Goal: Information Seeking & Learning: Learn about a topic

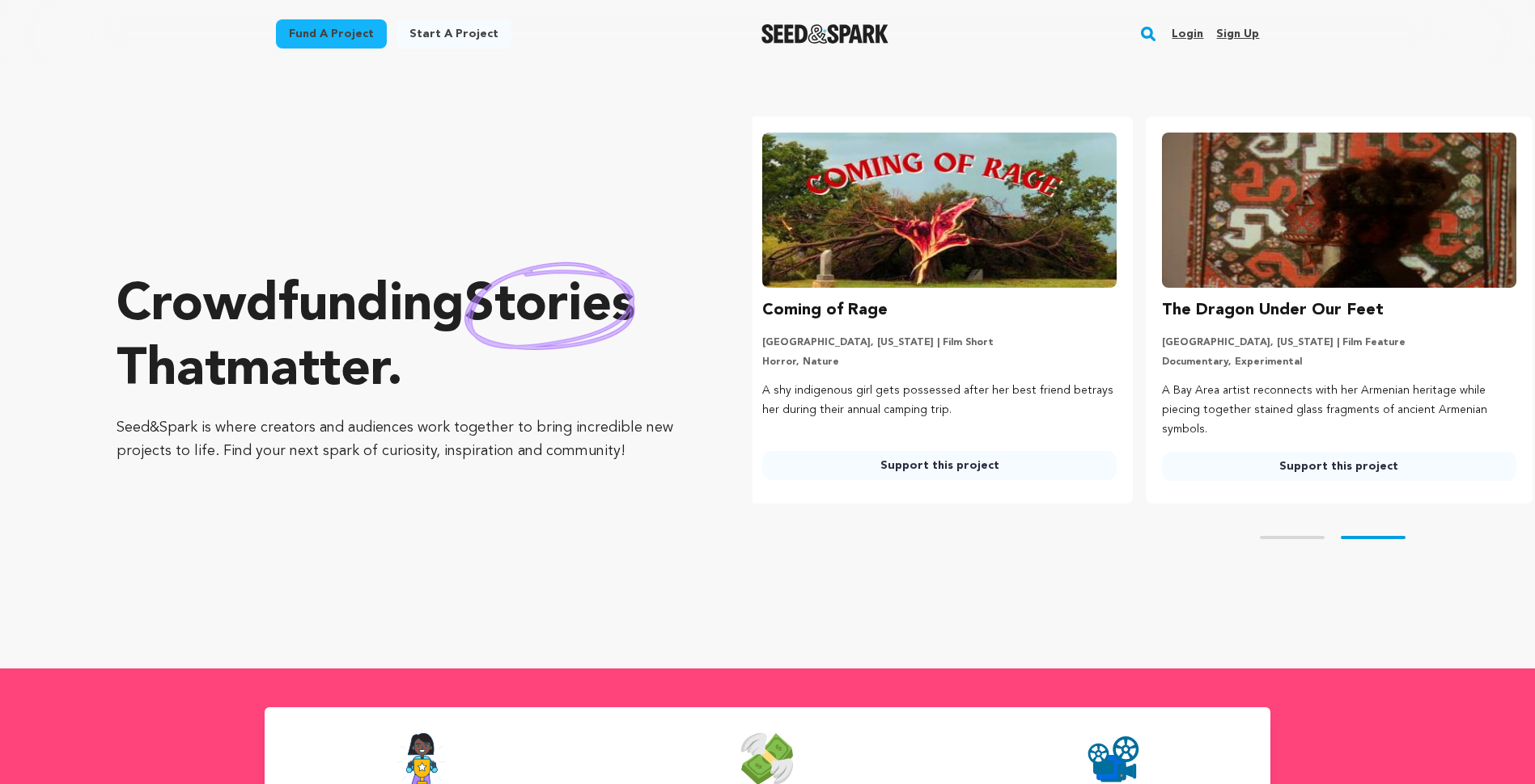
scroll to position [0, 412]
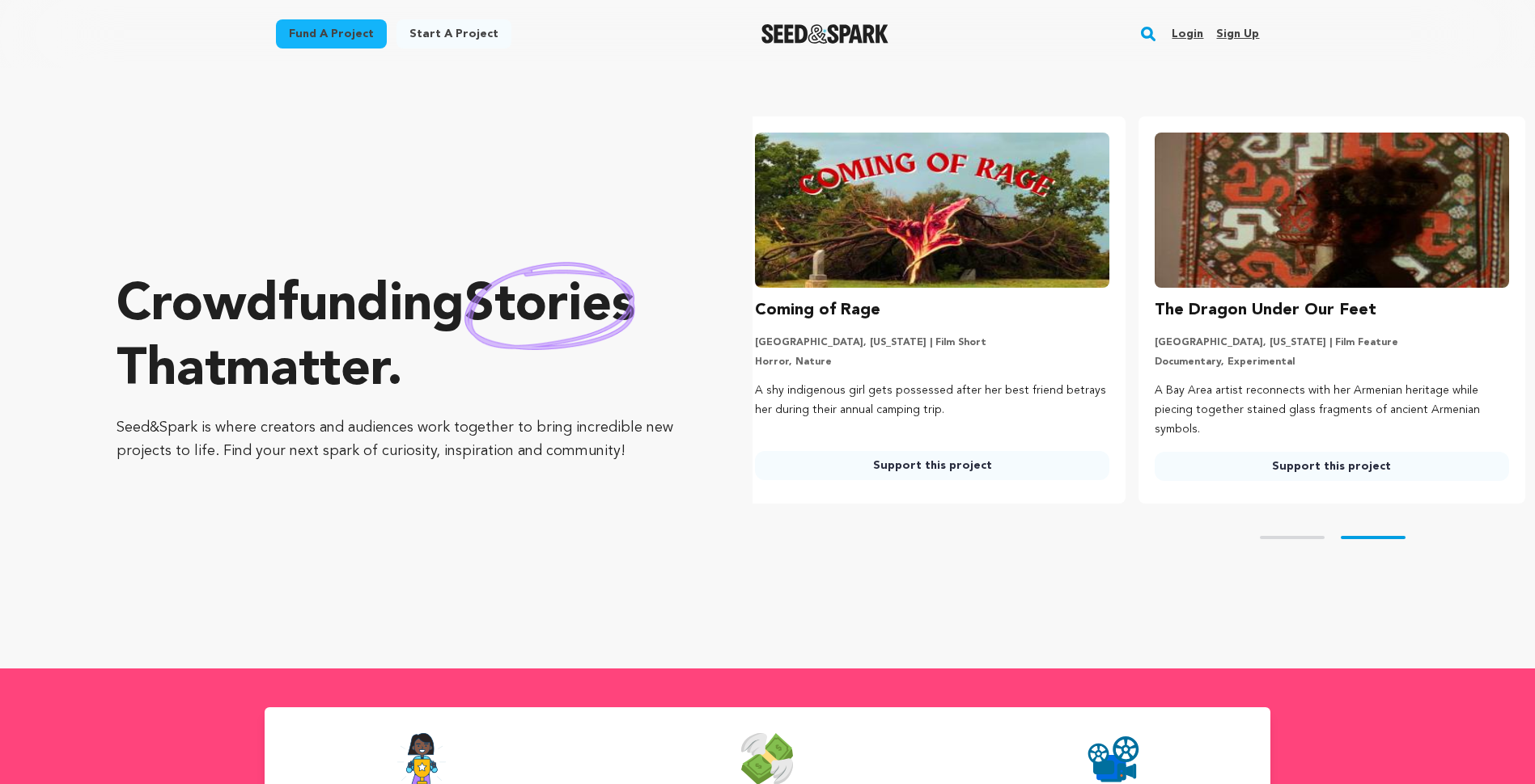
click at [1188, 30] on link "Login" at bounding box center [1187, 34] width 31 height 26
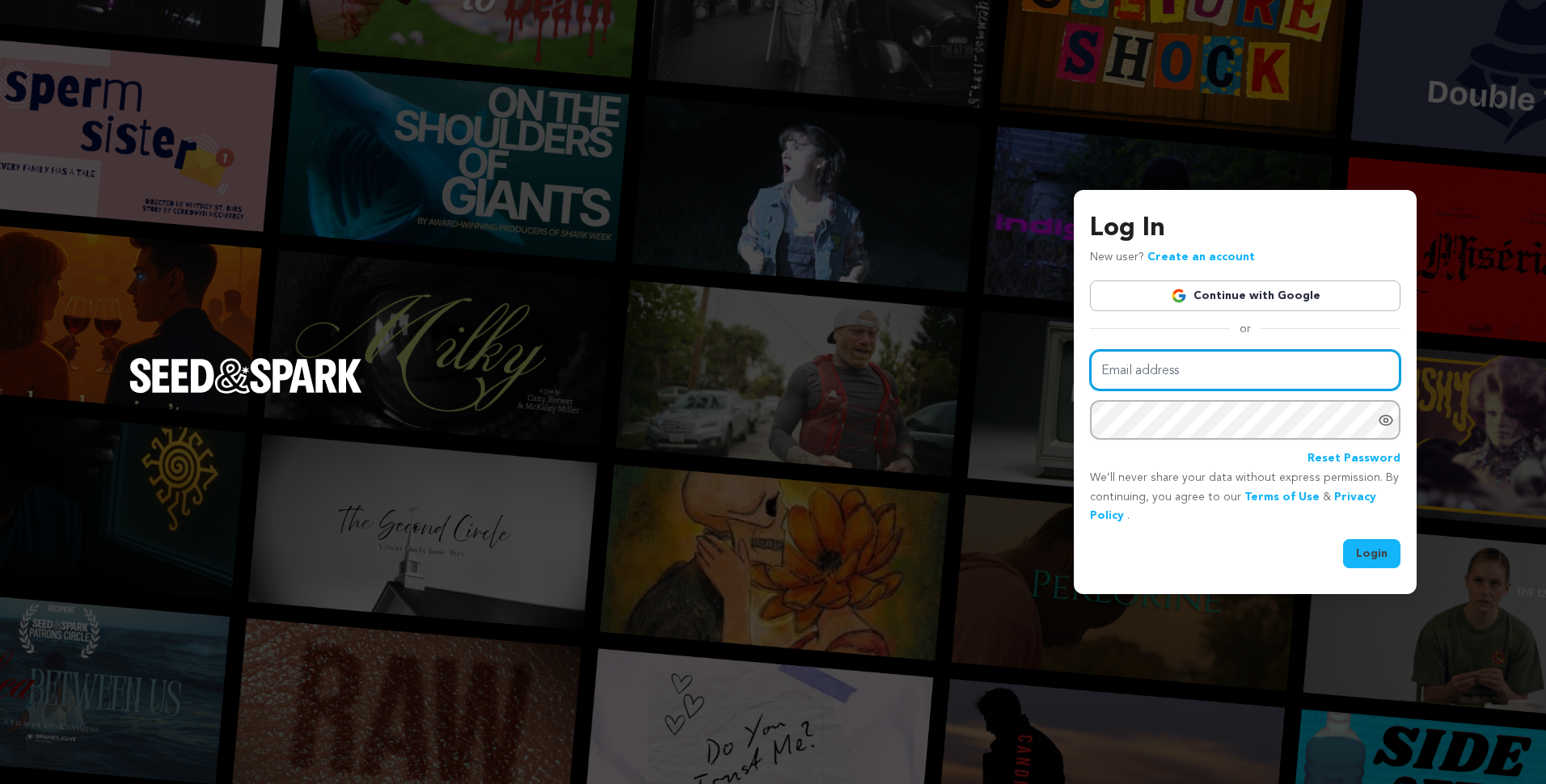
type input "david.white3@uga.edu"
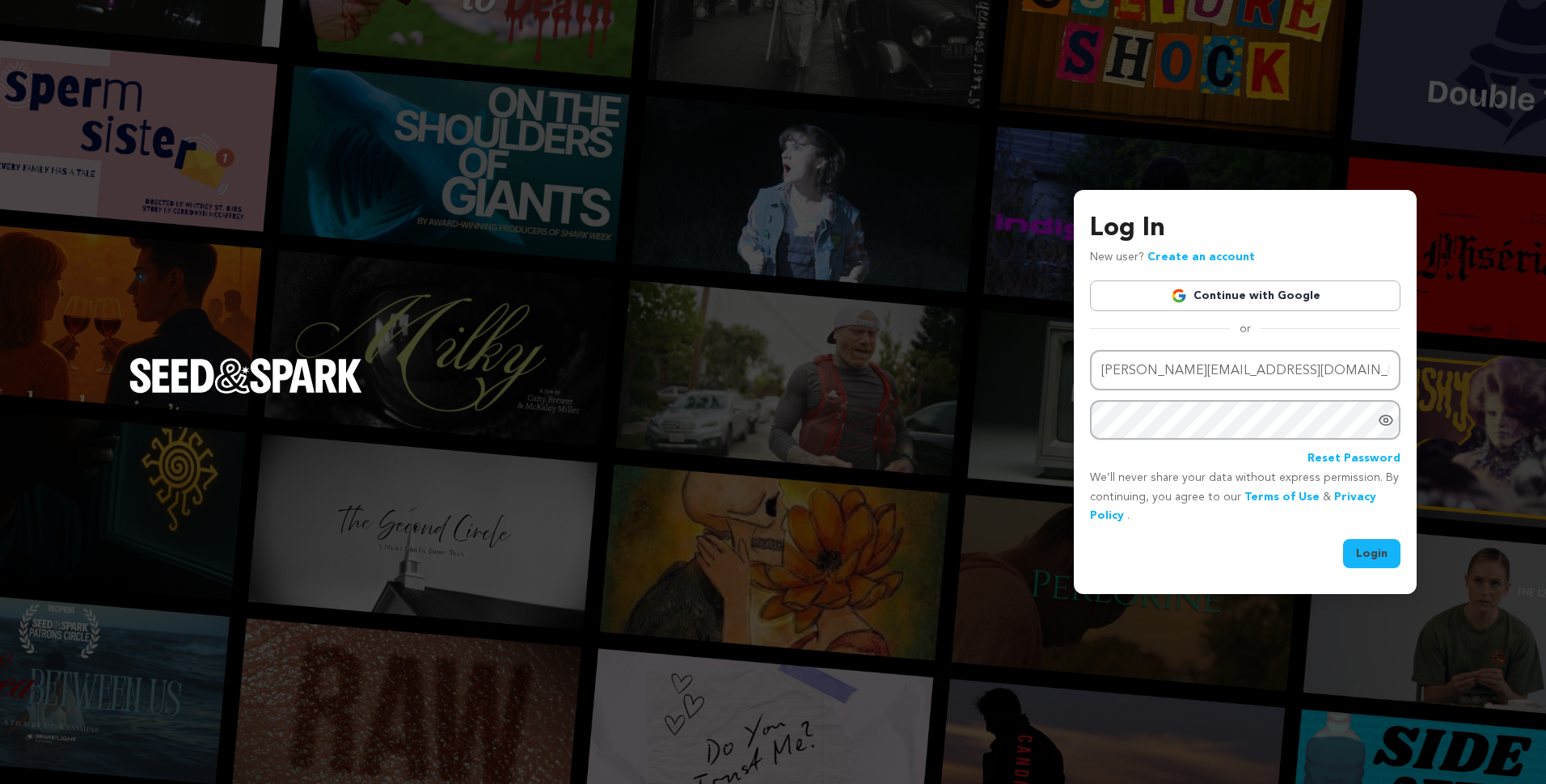
click at [1187, 30] on div "Log In New user? Create an account Continue with Google or Email address david.…" at bounding box center [773, 392] width 1546 height 784
click at [1383, 417] on icon "Show password as plain text. Warning: this will display your password on the sc…" at bounding box center [1386, 420] width 13 height 10
click at [1372, 555] on button "Login" at bounding box center [1372, 553] width 57 height 30
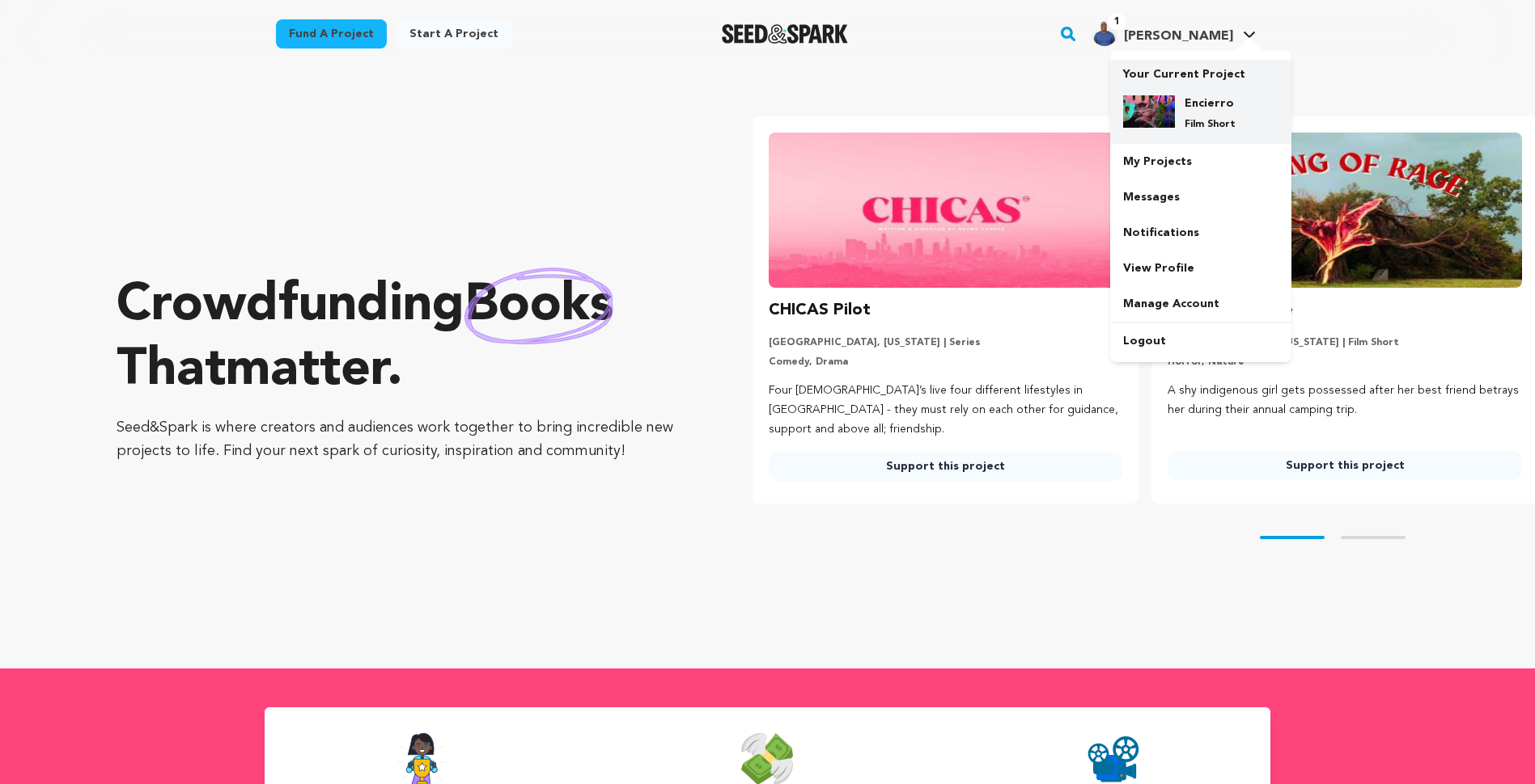
click at [1158, 77] on p "Your Current Project" at bounding box center [1200, 71] width 156 height 22
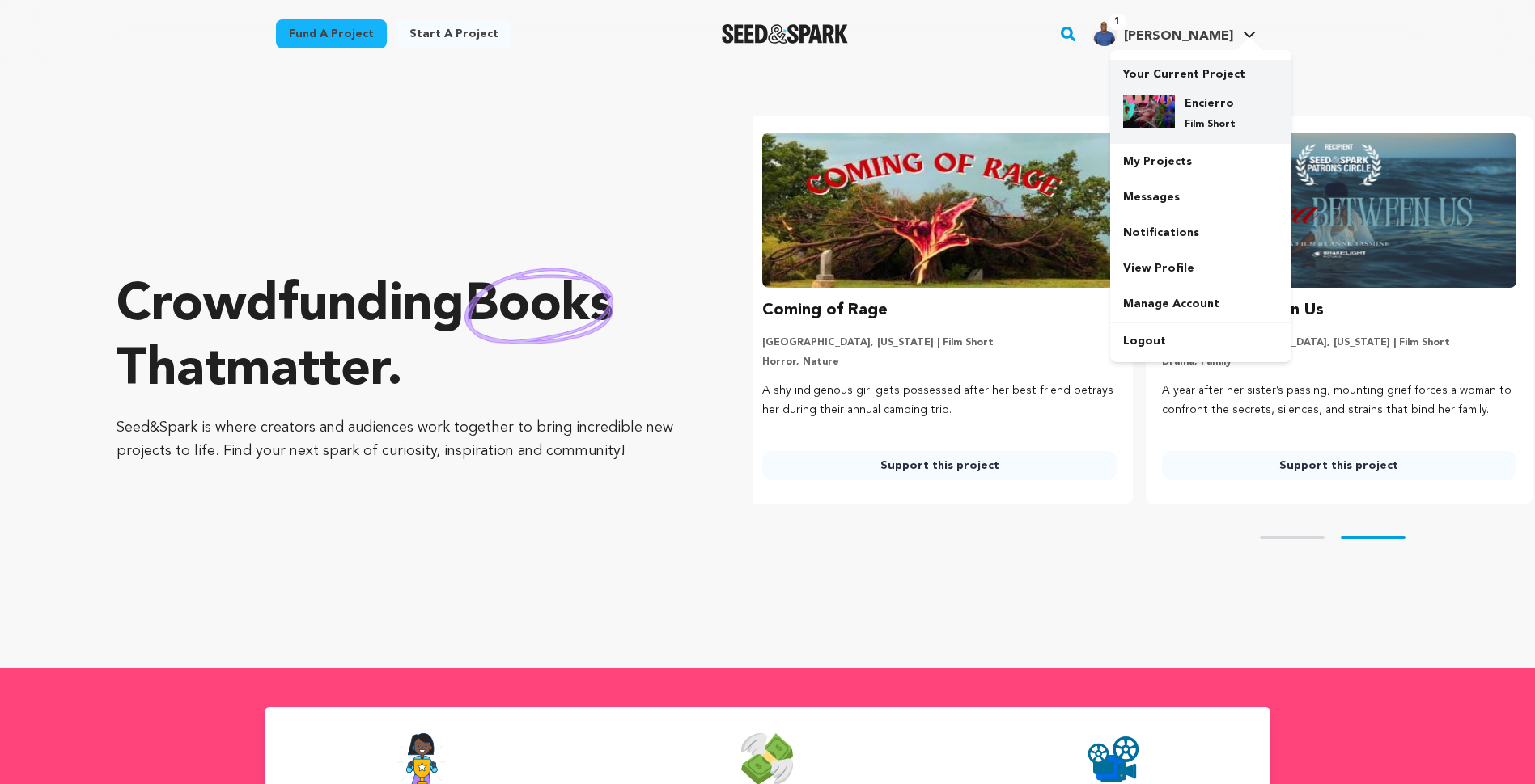
scroll to position [0, 412]
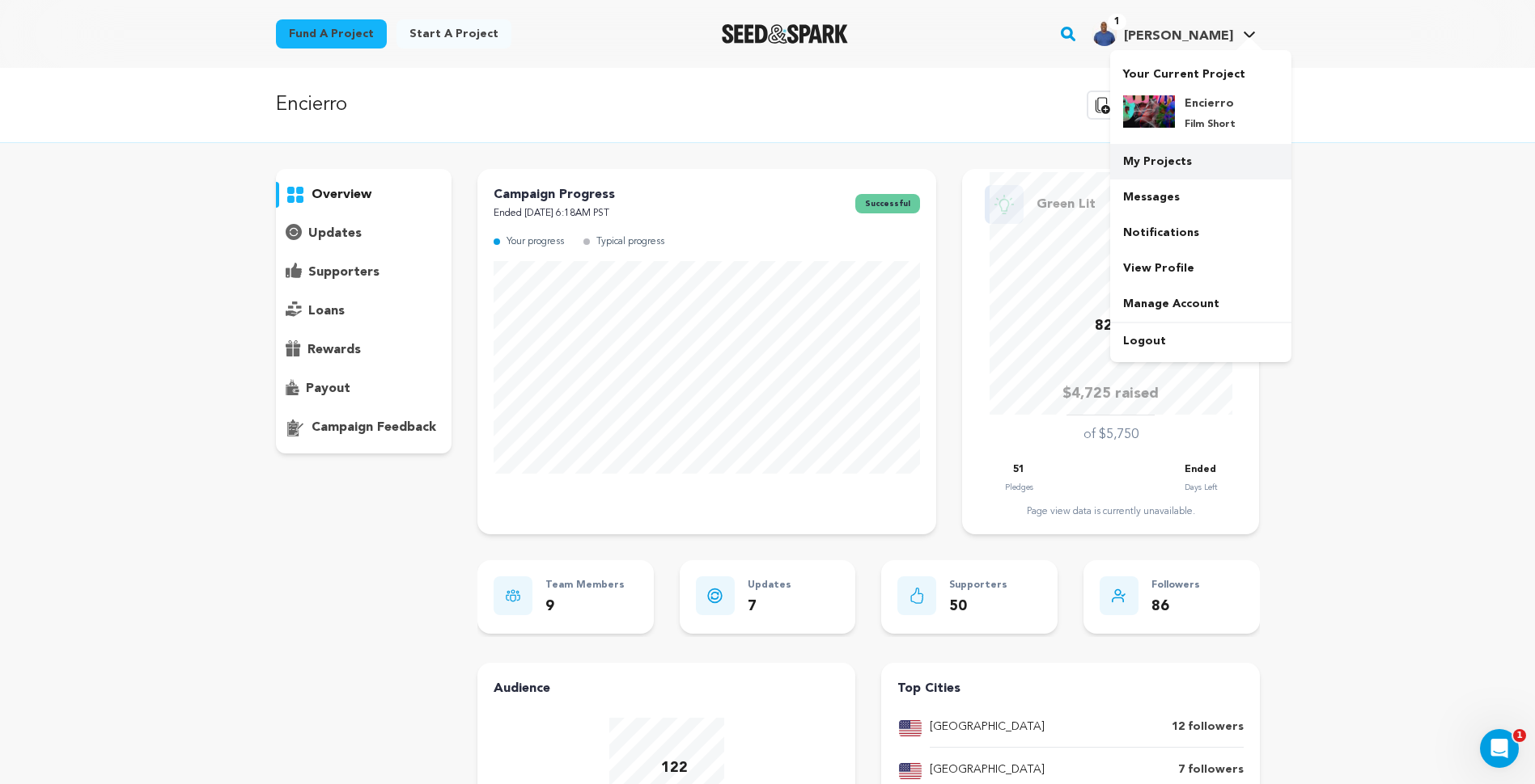
click at [1147, 163] on link "My Projects" at bounding box center [1200, 162] width 182 height 36
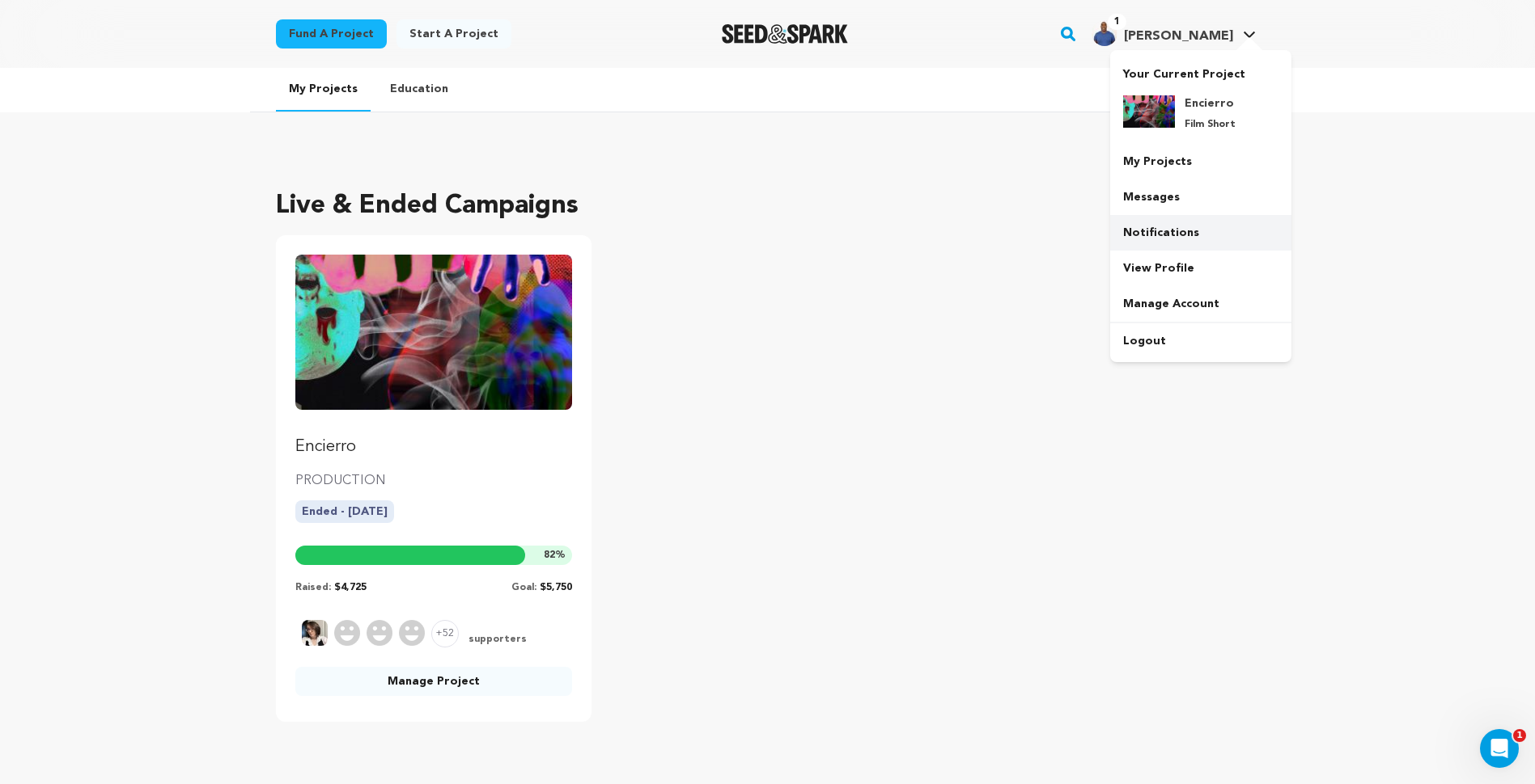
click at [1138, 246] on link "Notifications" at bounding box center [1200, 233] width 182 height 36
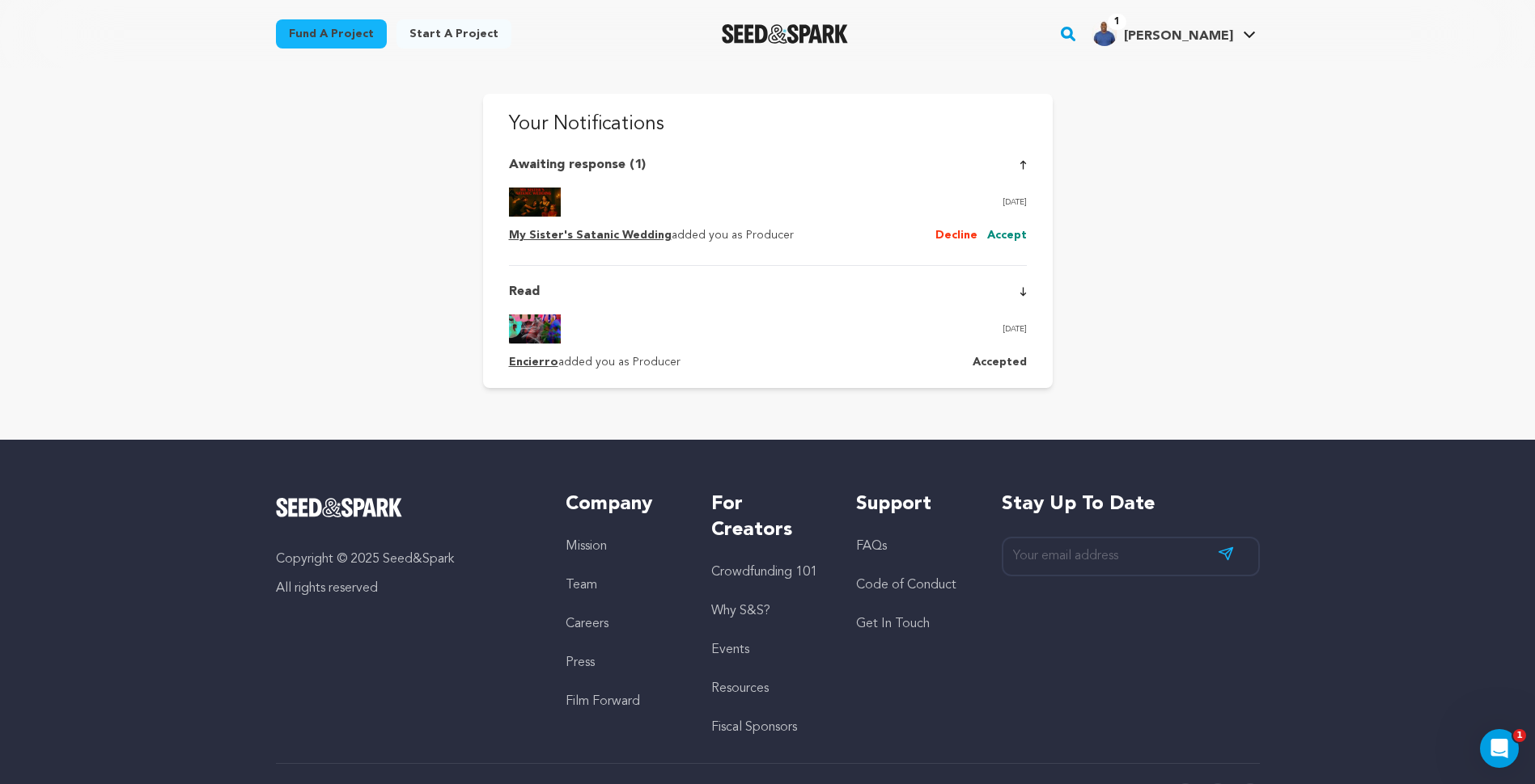
click at [1010, 232] on button "Accept" at bounding box center [1007, 236] width 39 height 20
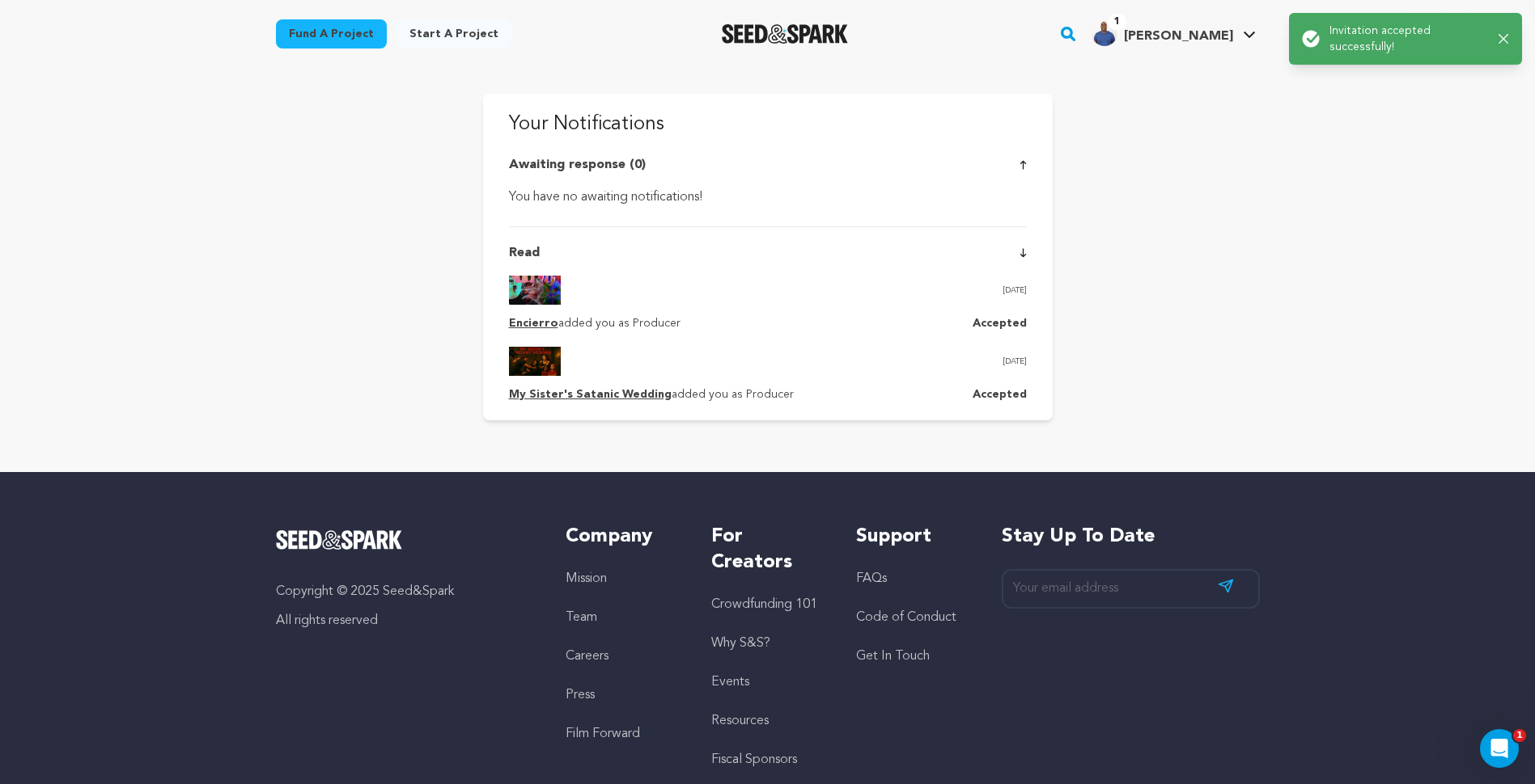
click at [534, 394] on link "My Sister's Satanic Wedding" at bounding box center [590, 394] width 163 height 12
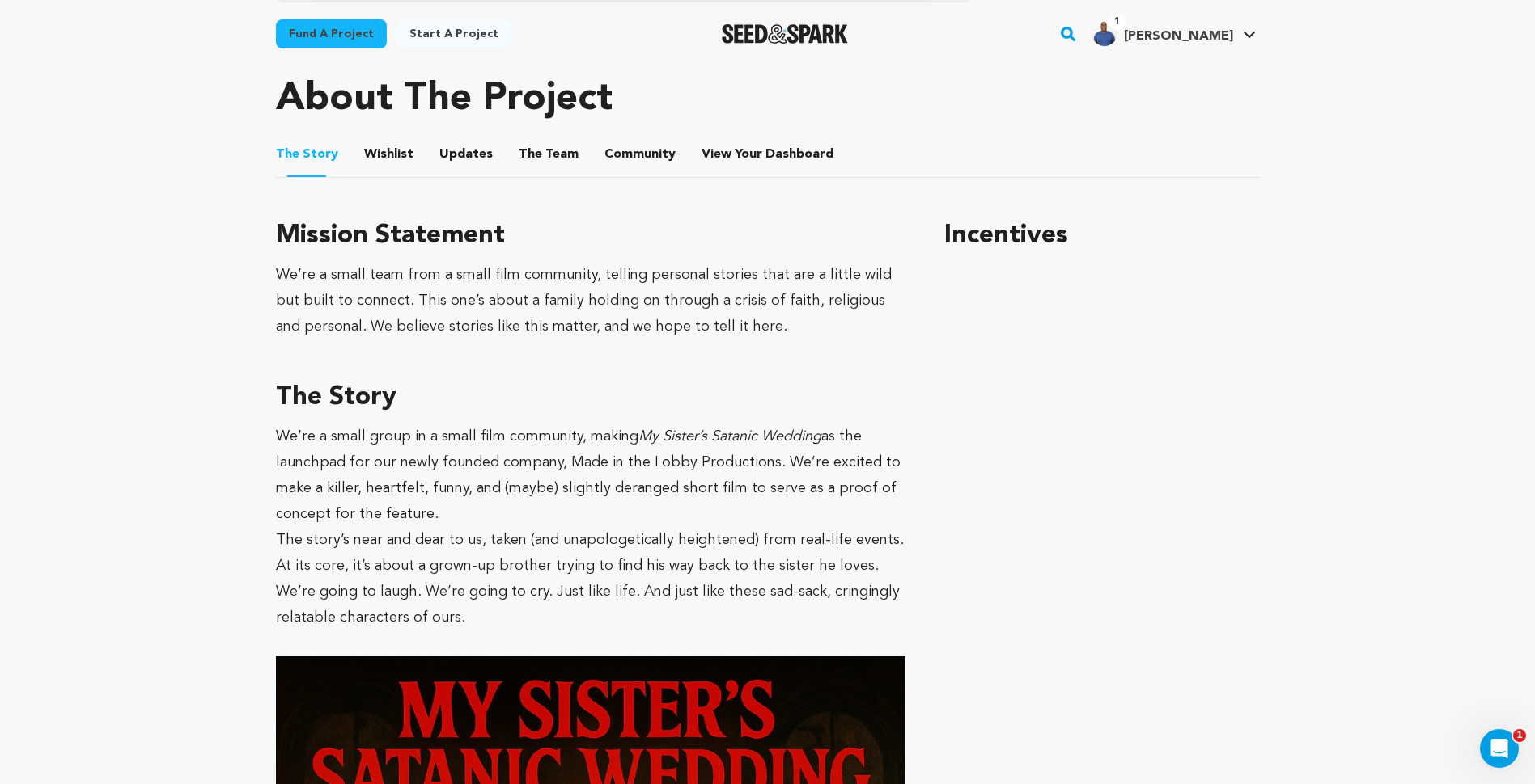
scroll to position [695, 0]
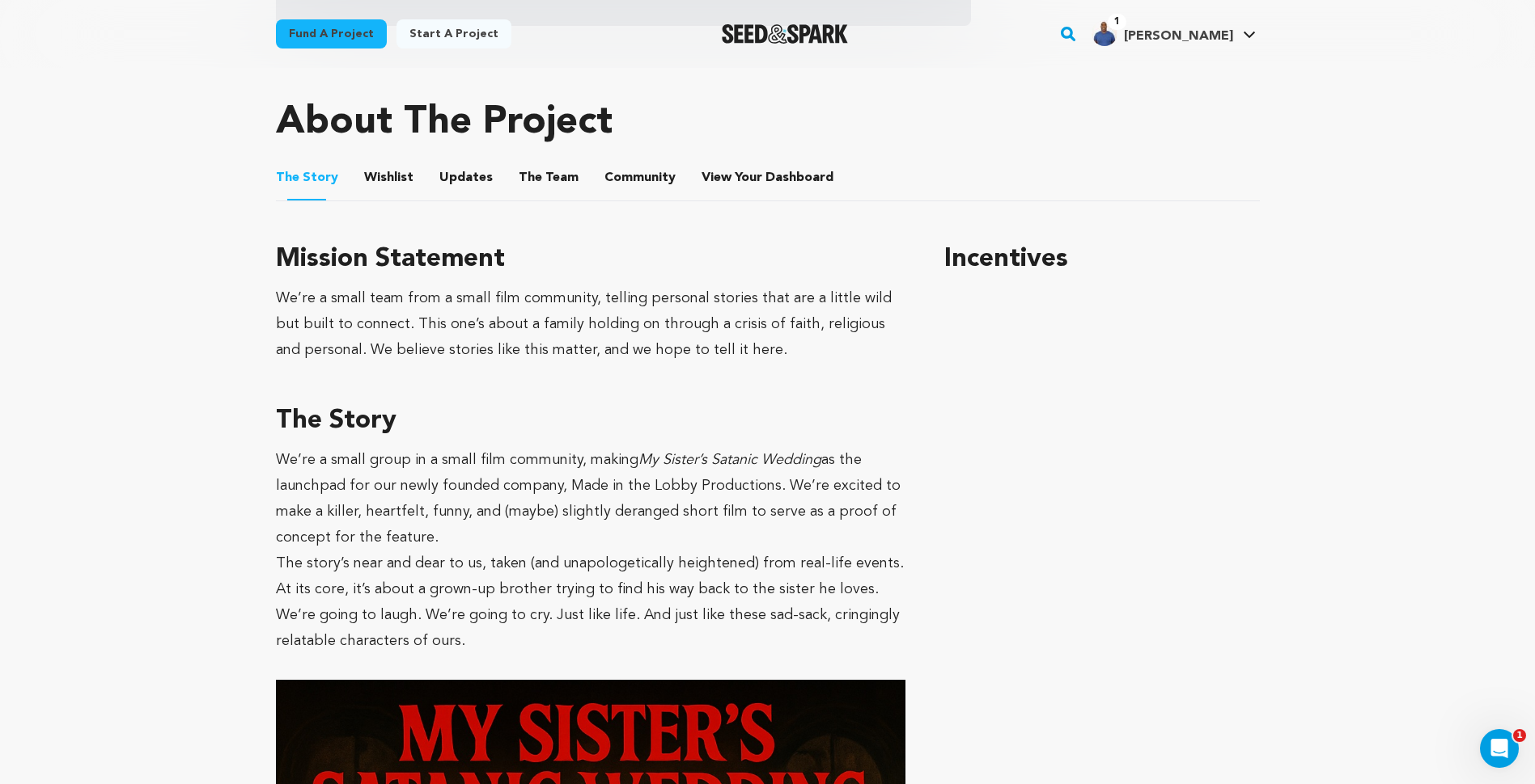
click at [398, 178] on button "Wishlist" at bounding box center [387, 181] width 38 height 38
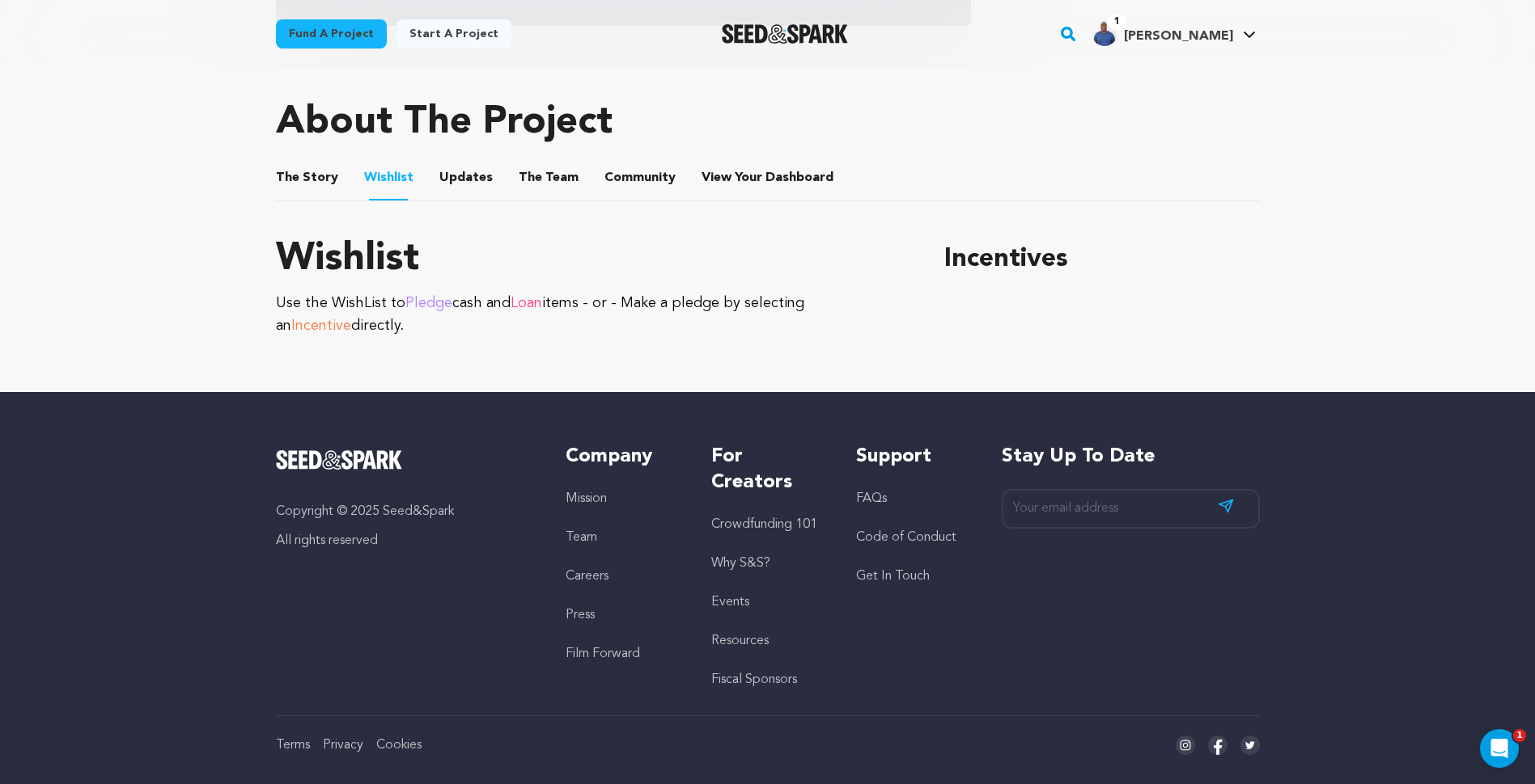
click at [448, 178] on button "Updates" at bounding box center [465, 181] width 38 height 38
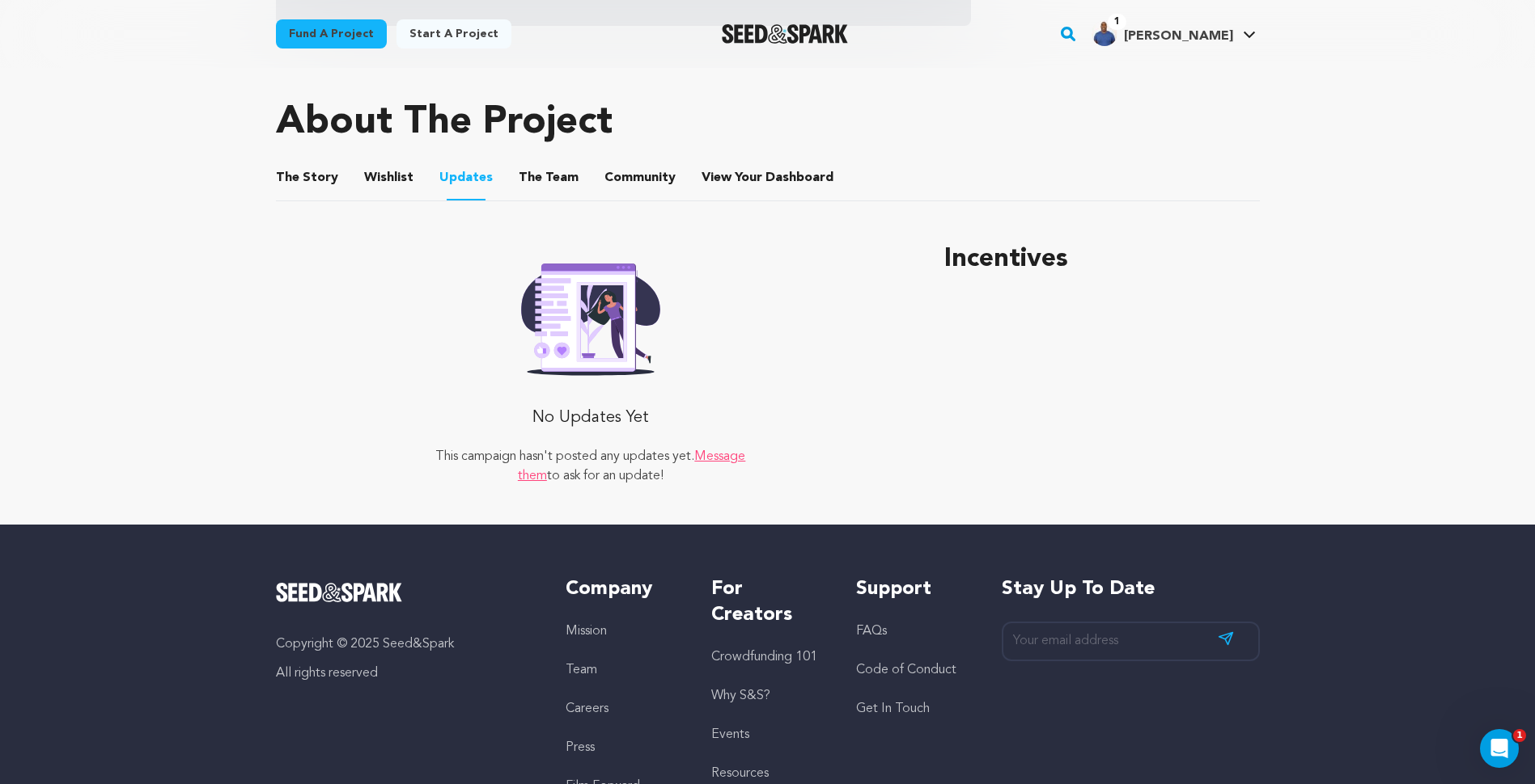
click at [550, 184] on button "The Team" at bounding box center [548, 181] width 38 height 38
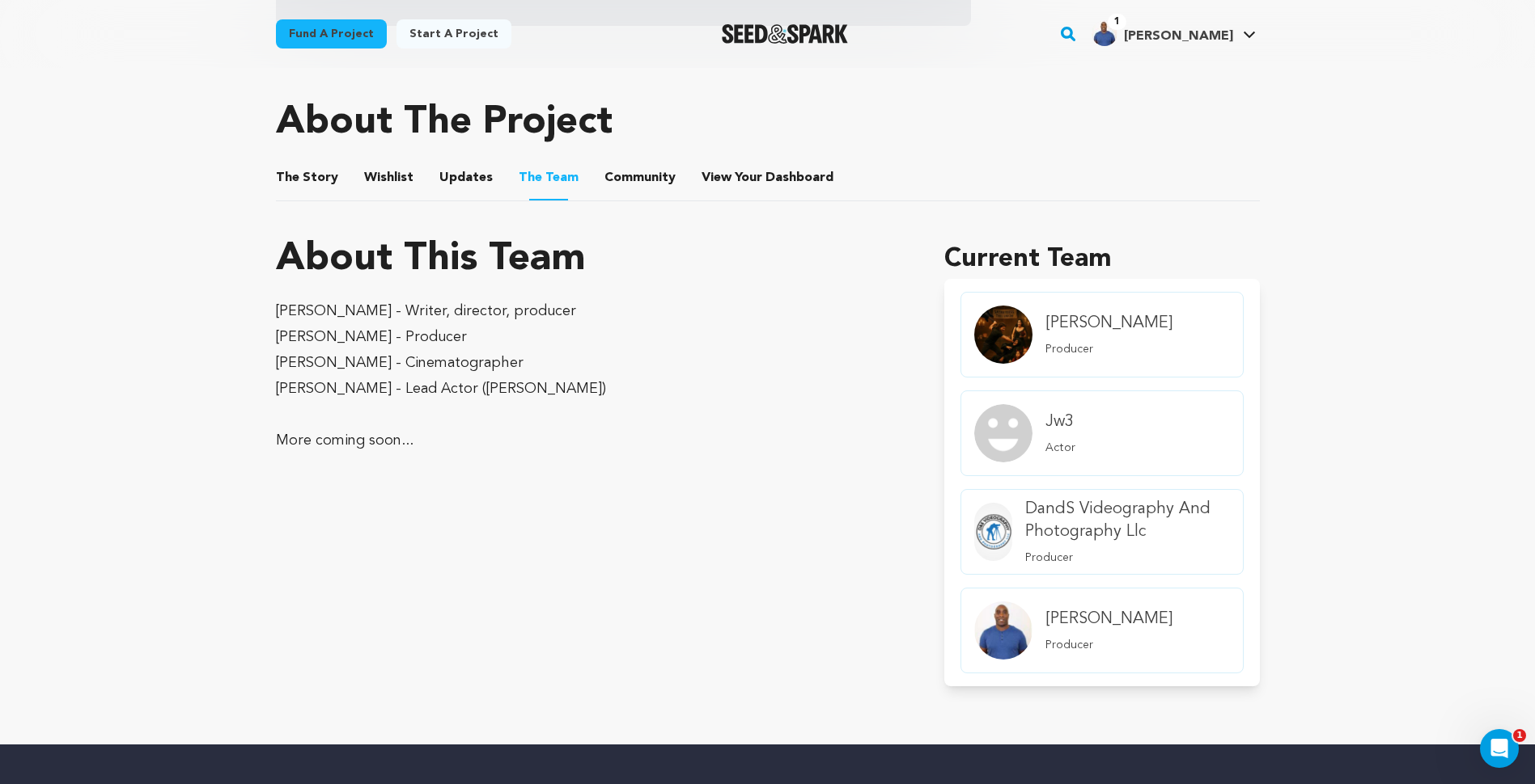
click at [632, 183] on button "Community" at bounding box center [640, 181] width 38 height 38
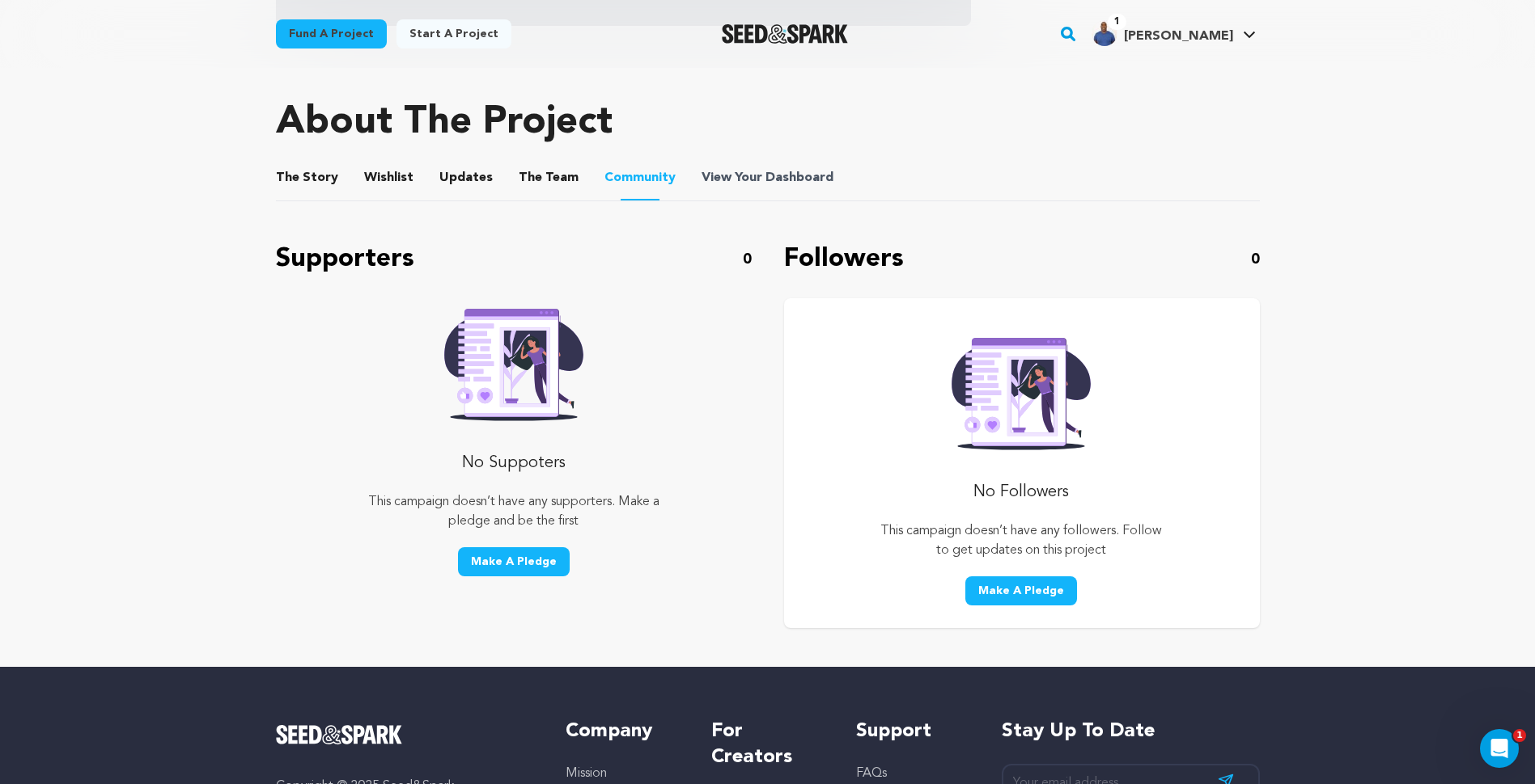
click at [766, 182] on span "Dashboard" at bounding box center [800, 178] width 68 height 20
click at [380, 176] on button "Wishlist" at bounding box center [387, 181] width 38 height 38
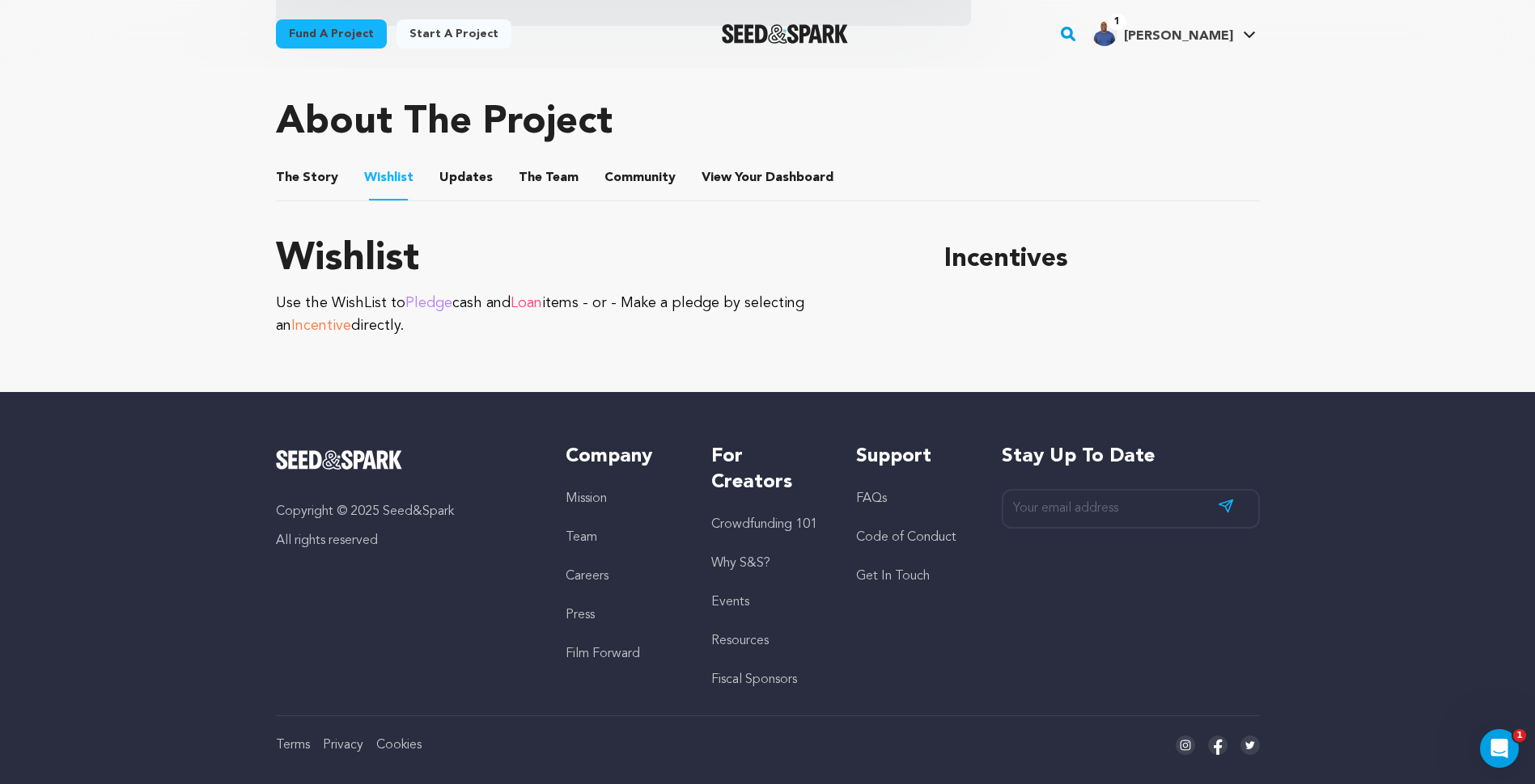
click at [293, 179] on button "The Story" at bounding box center [306, 181] width 38 height 38
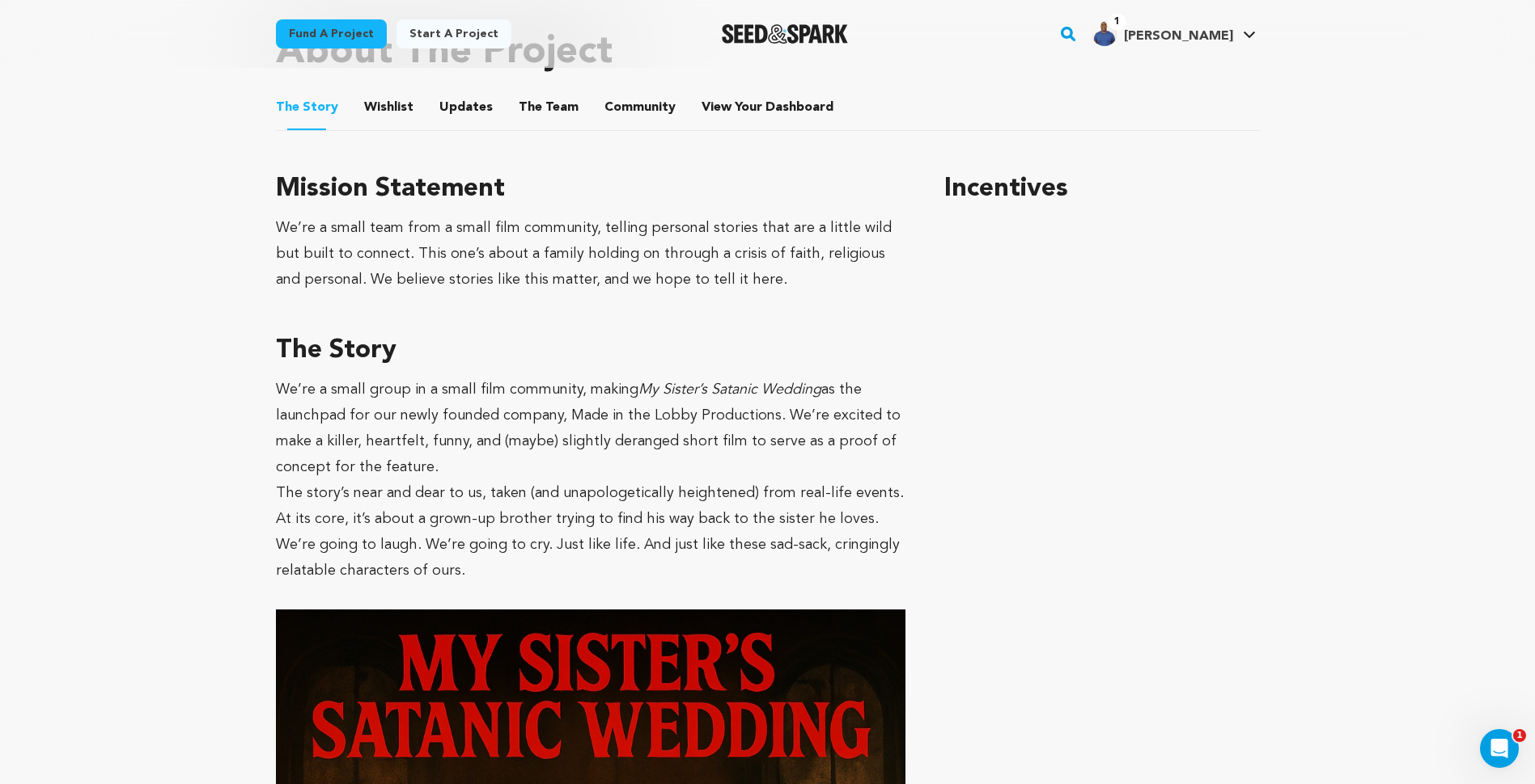
scroll to position [695, 0]
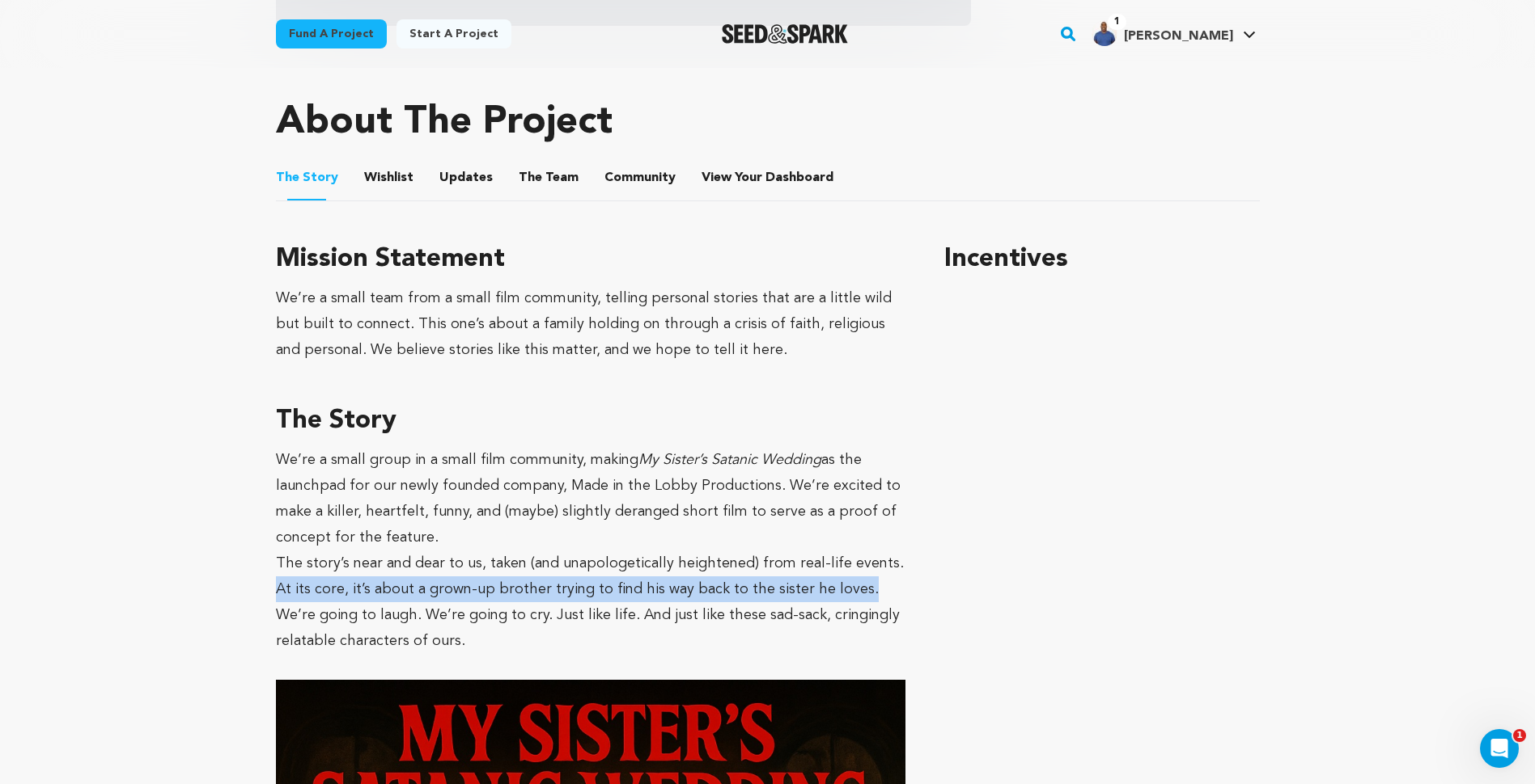
drag, startPoint x: 881, startPoint y: 561, endPoint x: 861, endPoint y: 600, distance: 43.8
click at [861, 600] on p "The story’s near and dear to us, taken (and unapologetically heightened) from r…" at bounding box center [590, 577] width 631 height 52
copy p "At its core, it’s about a grown-up brother trying to find his way back to the s…"
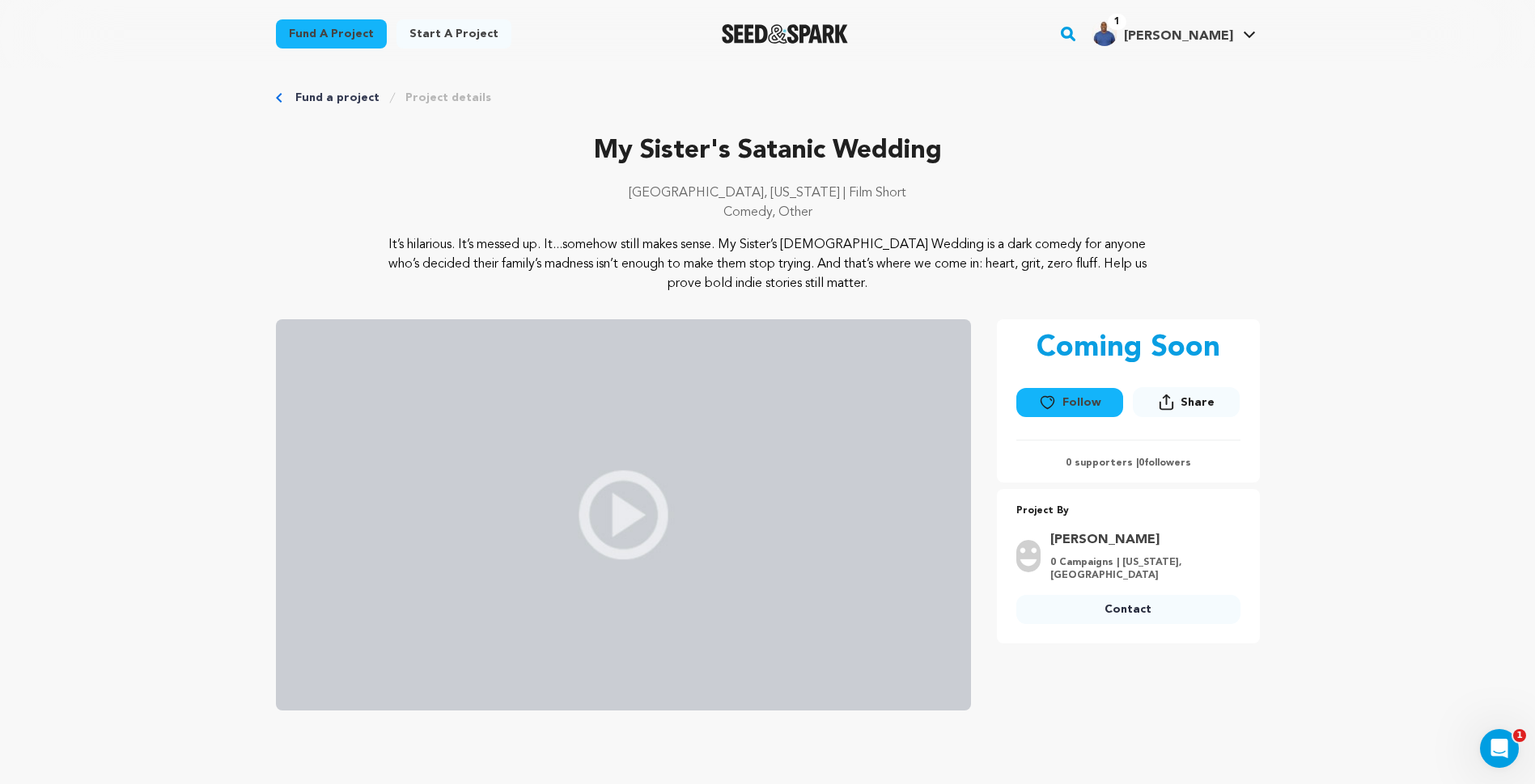
scroll to position [0, 0]
